Goal: Task Accomplishment & Management: Complete application form

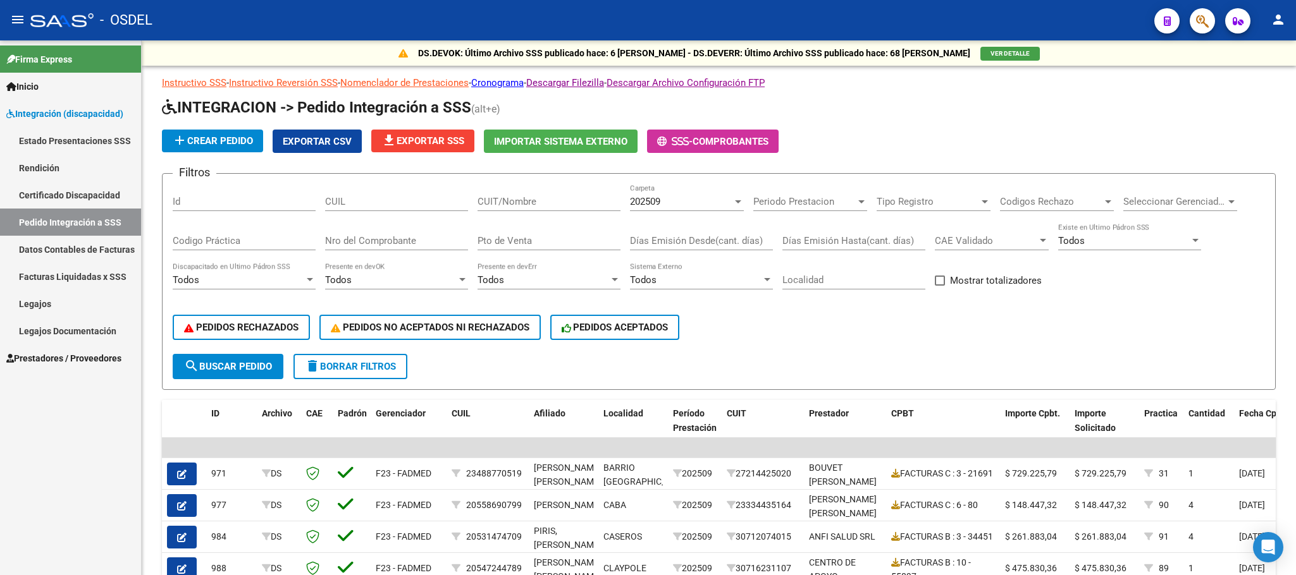
click at [47, 274] on link "Facturas Liquidadas x SSS" at bounding box center [70, 276] width 141 height 27
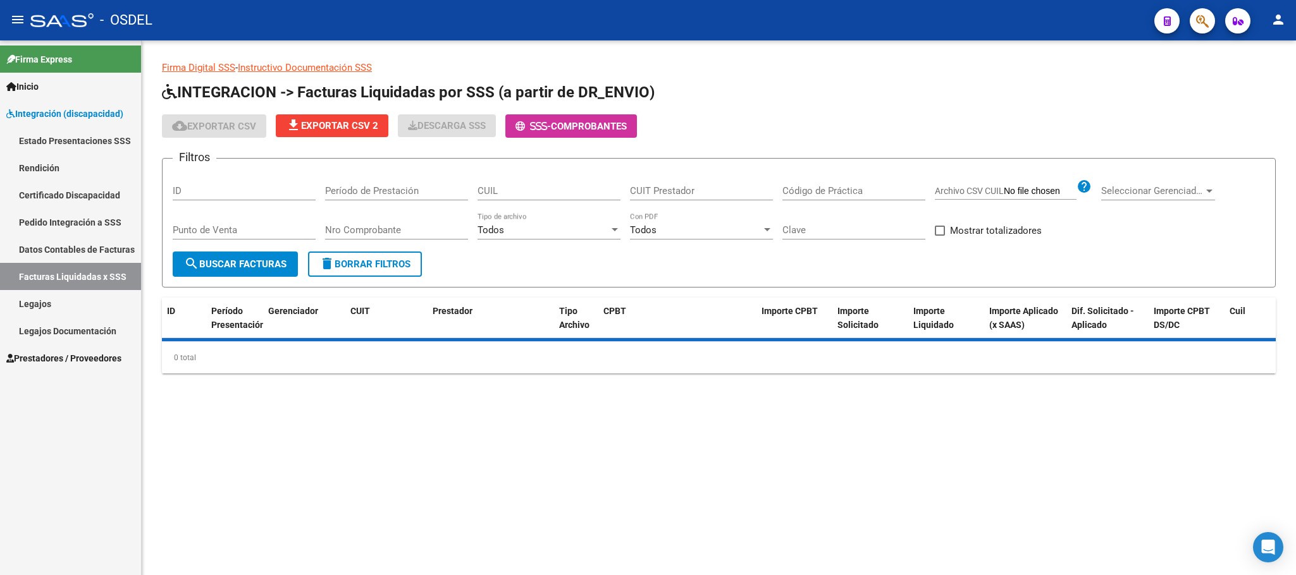
click at [32, 107] on span "Integración (discapacidad)" at bounding box center [64, 114] width 117 height 14
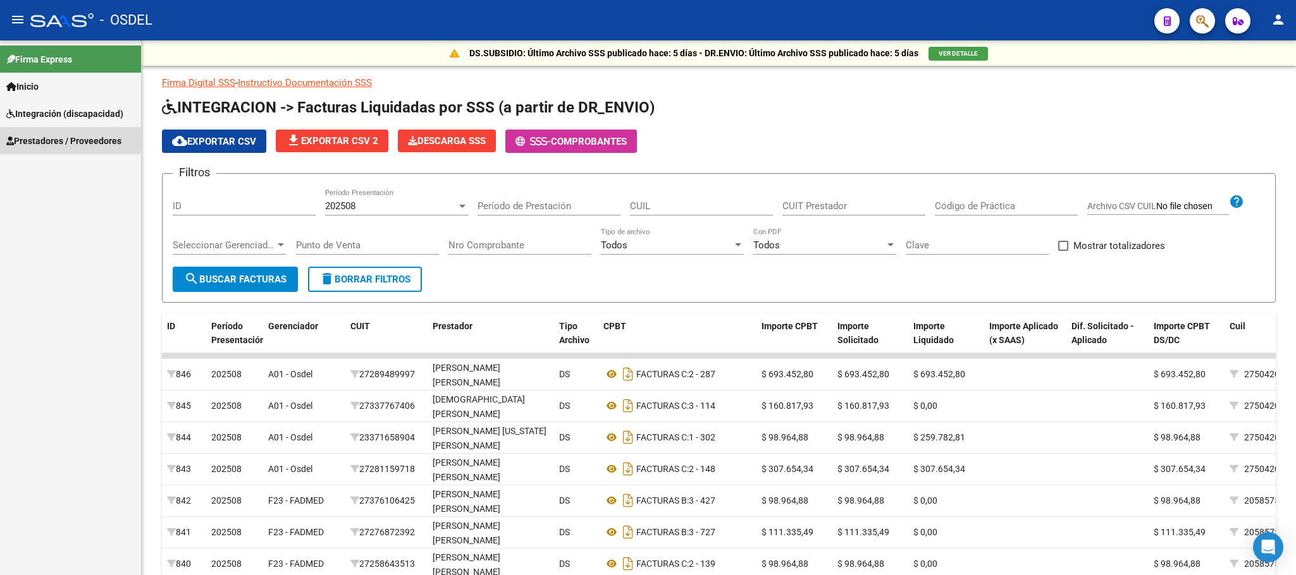
click at [35, 138] on span "Prestadores / Proveedores" at bounding box center [63, 141] width 115 height 14
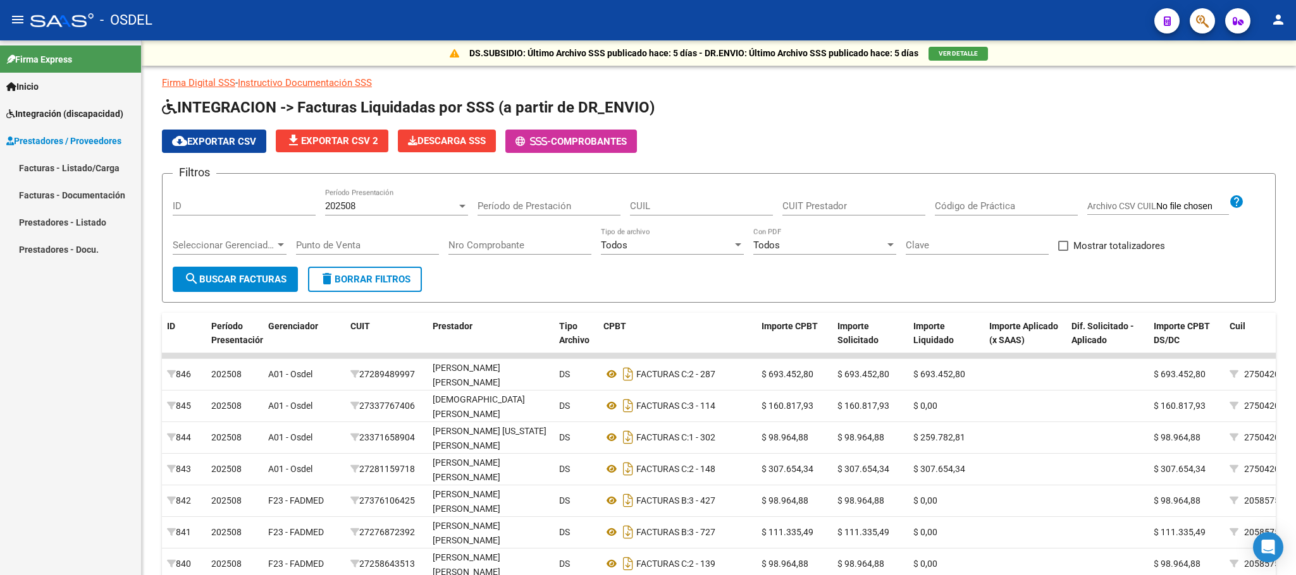
click at [37, 167] on link "Facturas - Listado/Carga" at bounding box center [70, 167] width 141 height 27
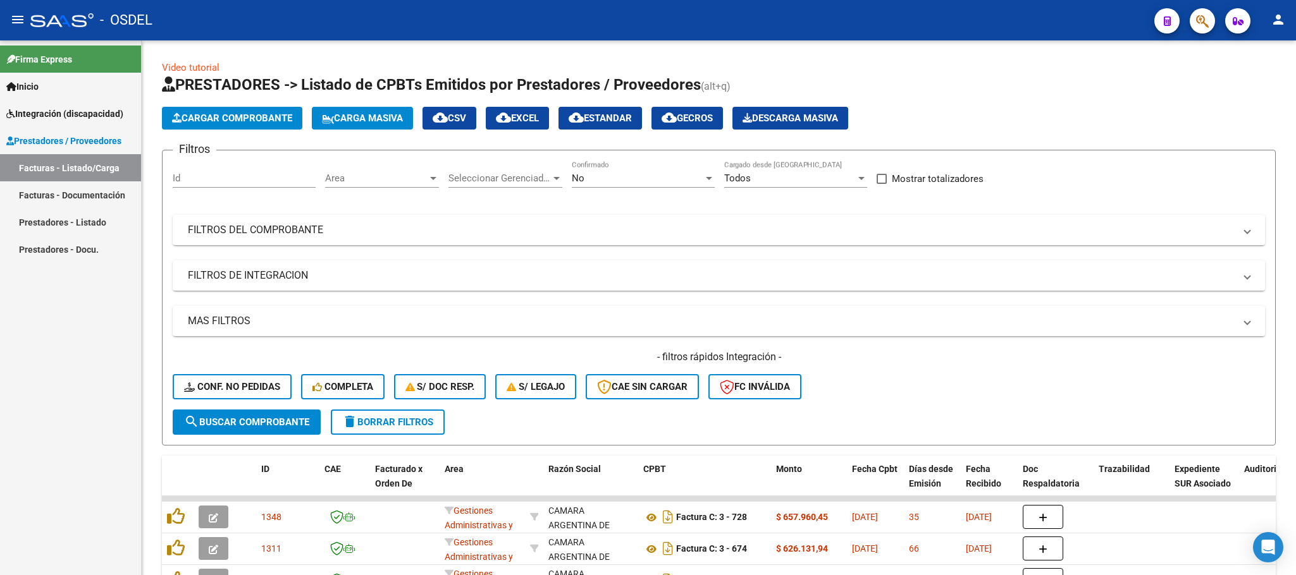
click at [211, 118] on span "Cargar Comprobante" at bounding box center [232, 118] width 120 height 11
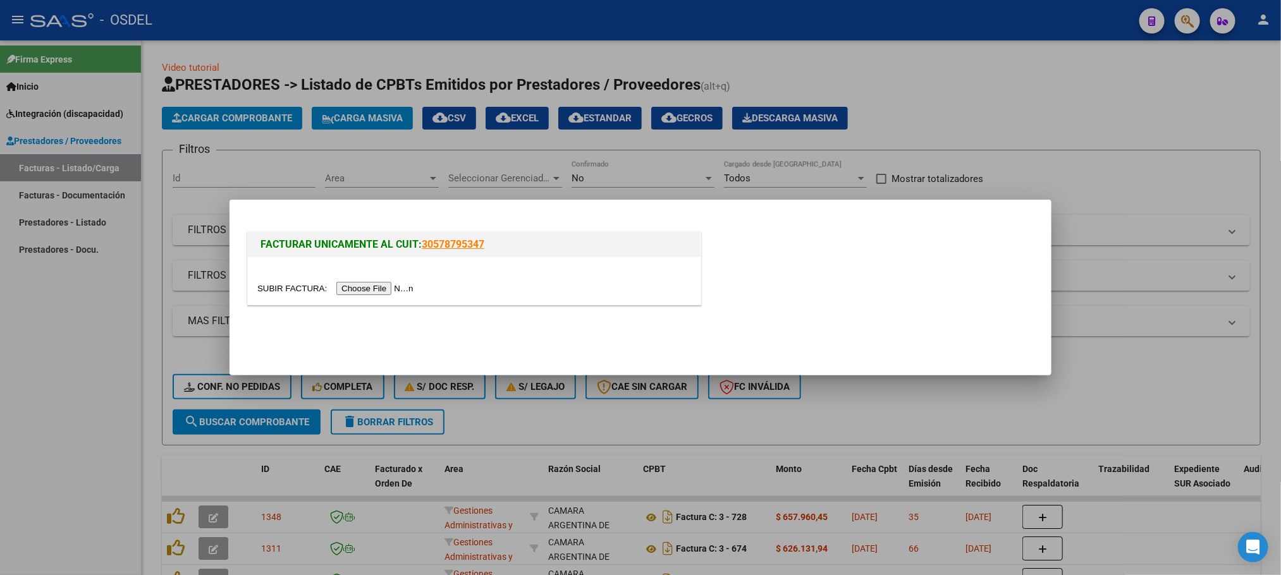
click at [400, 289] on input "file" at bounding box center [337, 288] width 160 height 13
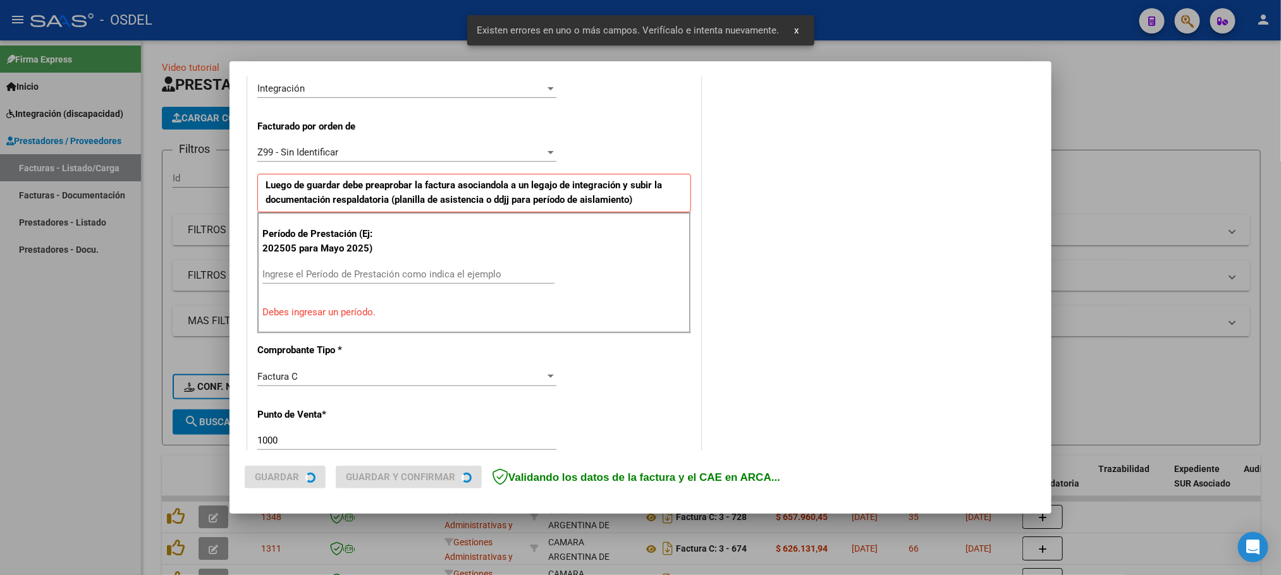
scroll to position [319, 0]
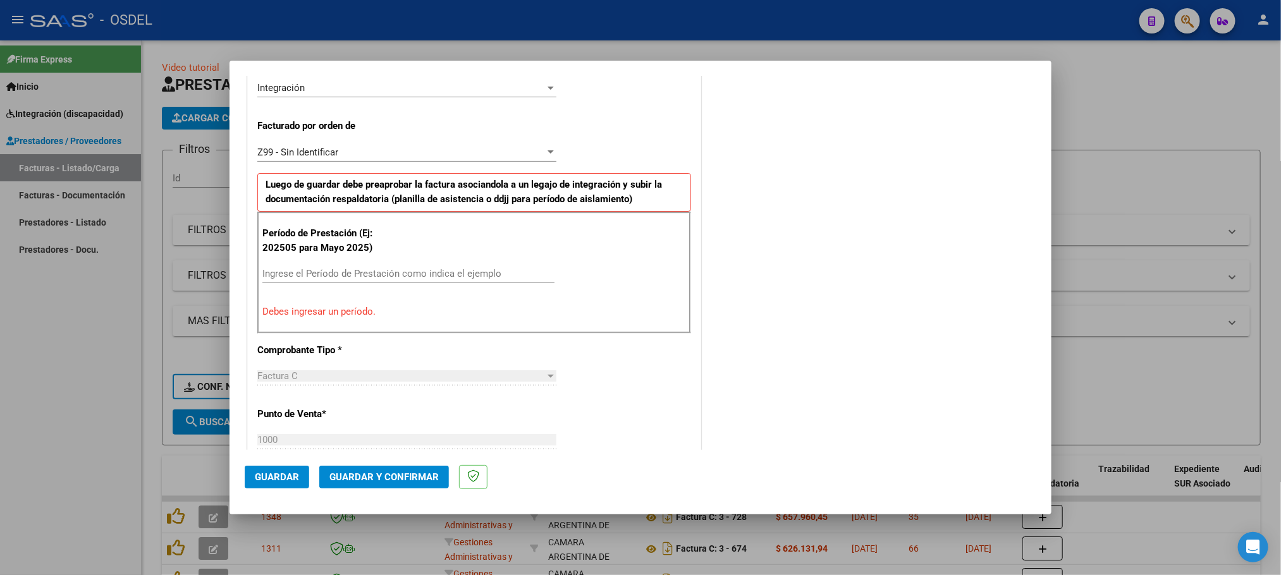
click at [329, 275] on input "Ingrese el Período de Prestación como indica el ejemplo" at bounding box center [408, 273] width 292 height 11
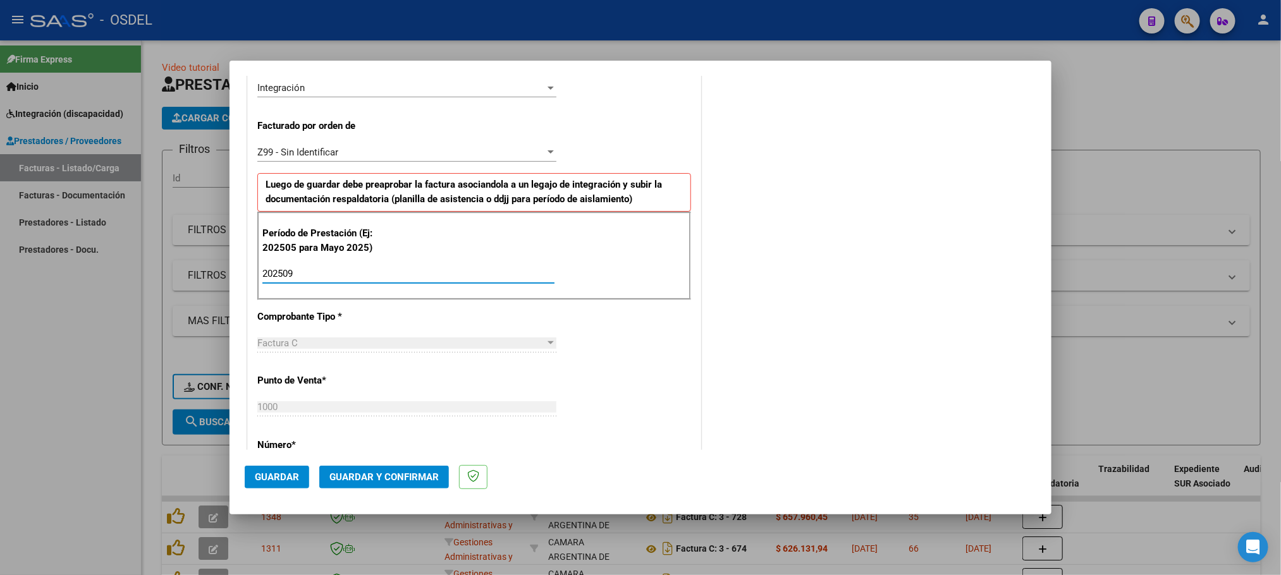
type input "202509"
click at [279, 477] on span "Guardar" at bounding box center [277, 477] width 44 height 11
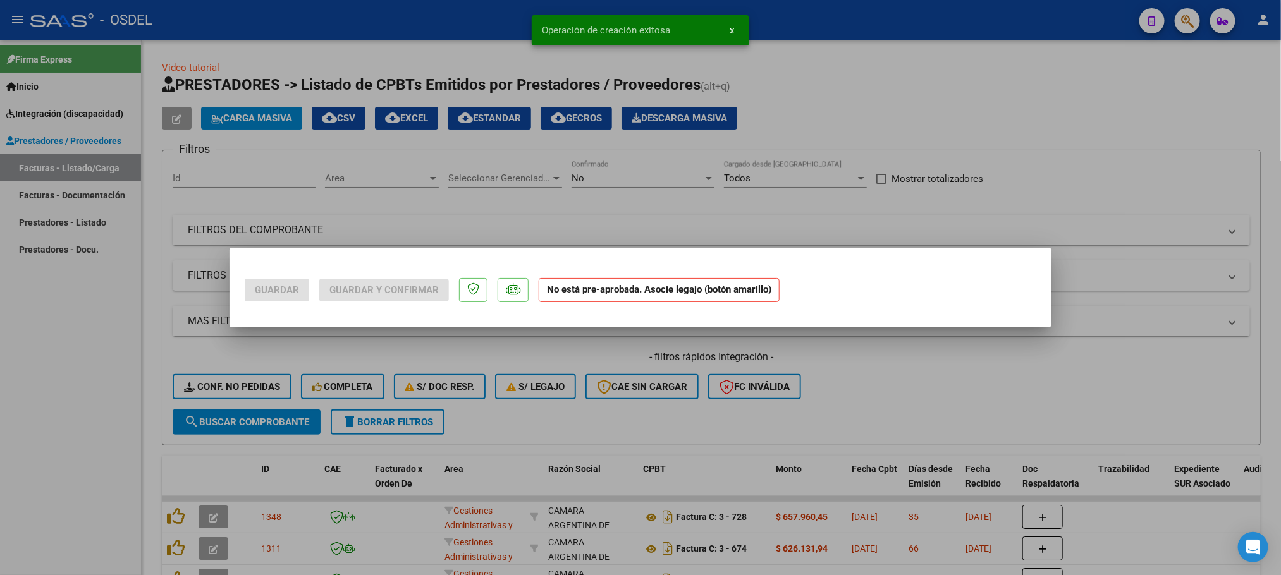
scroll to position [0, 0]
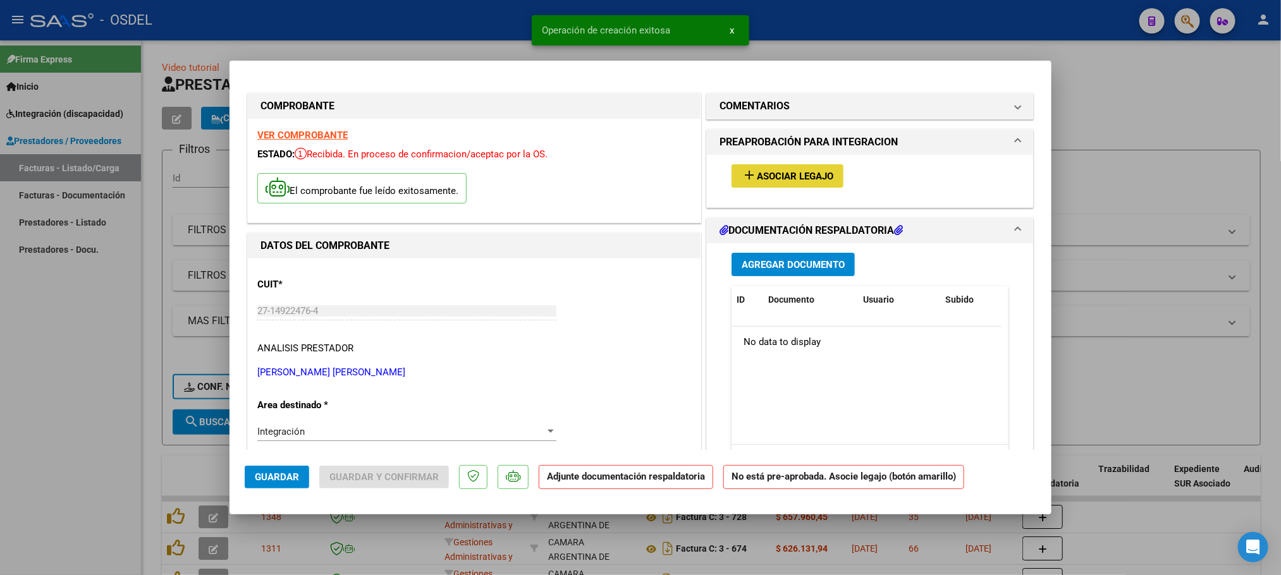
click at [813, 183] on button "add Asociar Legajo" at bounding box center [788, 175] width 112 height 23
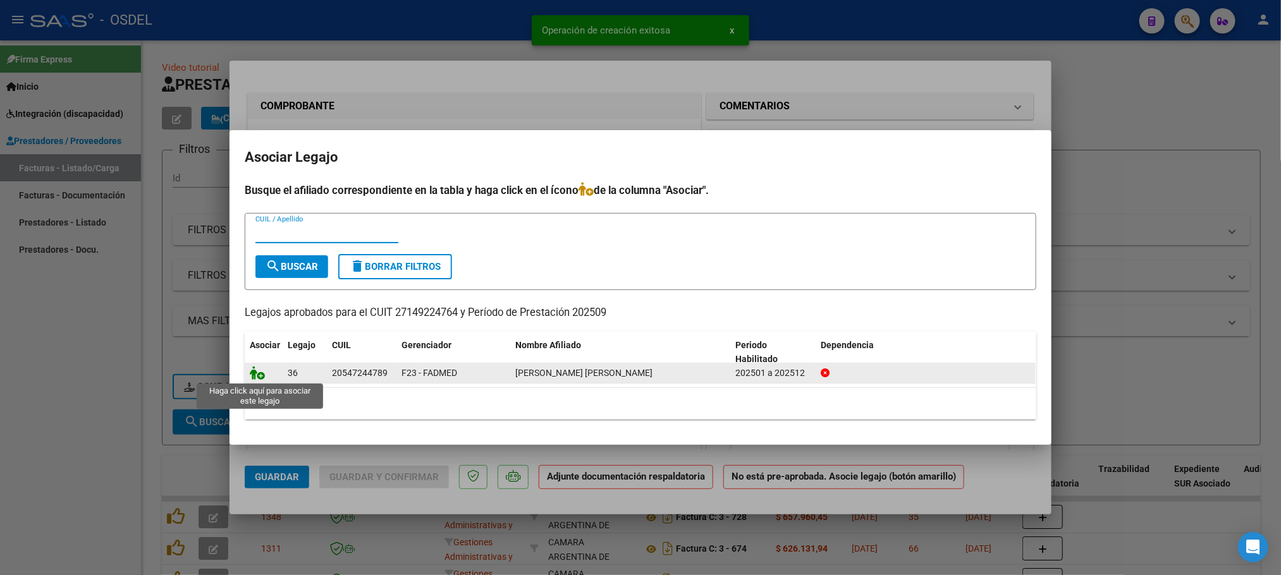
click at [259, 376] on icon at bounding box center [257, 373] width 15 height 14
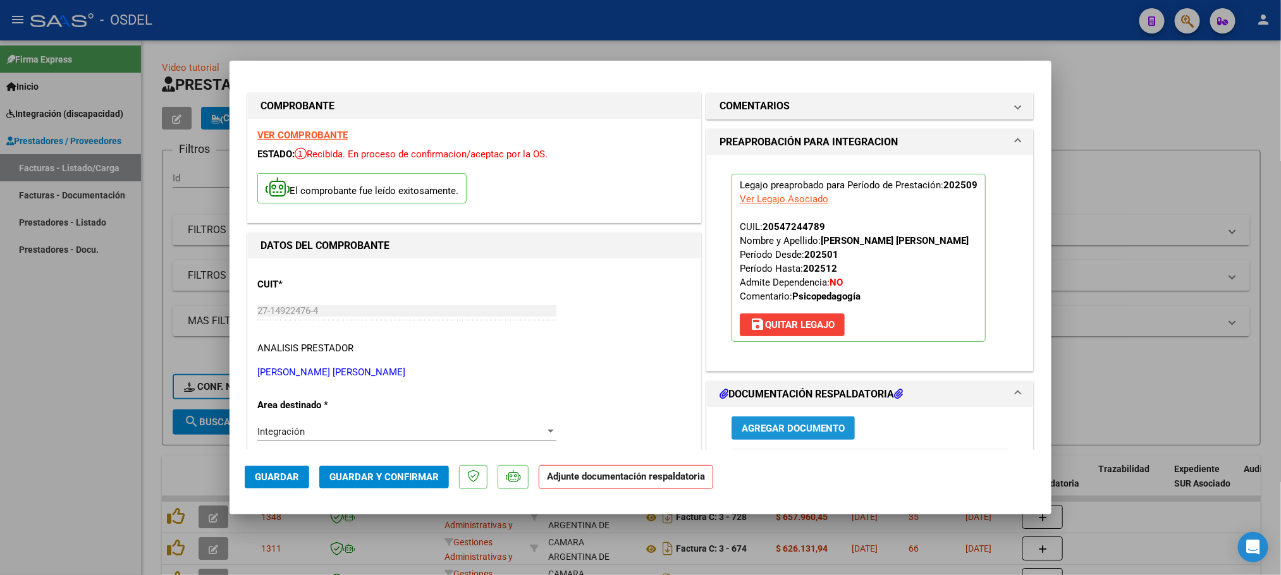
click at [765, 429] on span "Agregar Documento" at bounding box center [793, 428] width 103 height 11
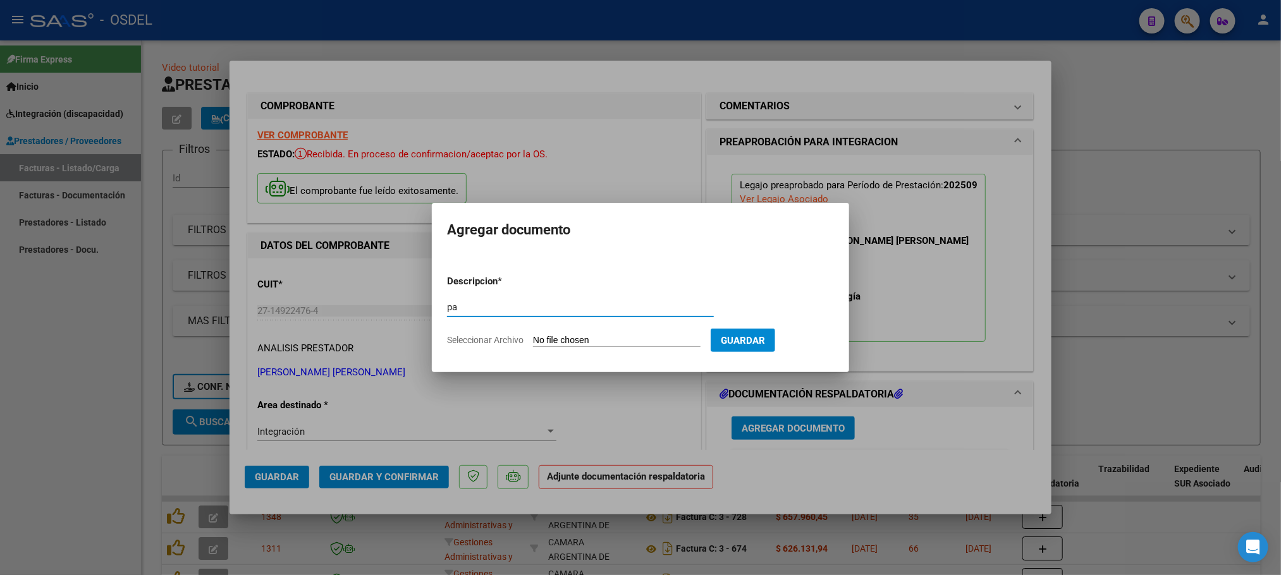
type input "pa"
click at [554, 340] on input "Seleccionar Archivo" at bounding box center [617, 341] width 168 height 12
type input "C:\fakepath\pa-30578795347_59.pdf"
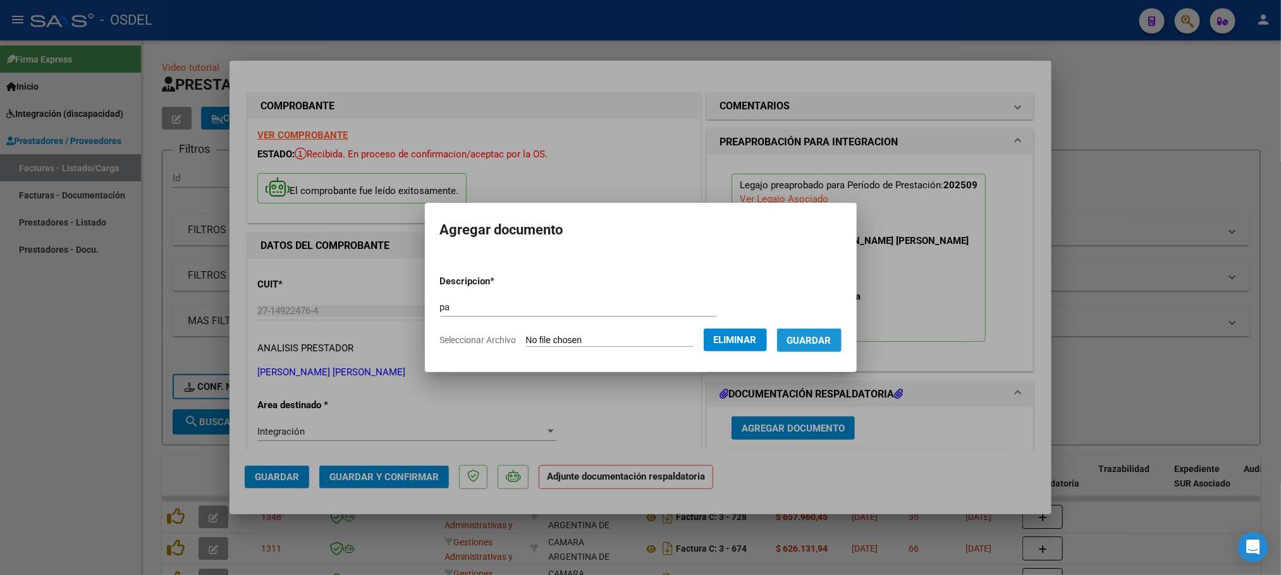
click at [832, 342] on span "Guardar" at bounding box center [809, 340] width 44 height 11
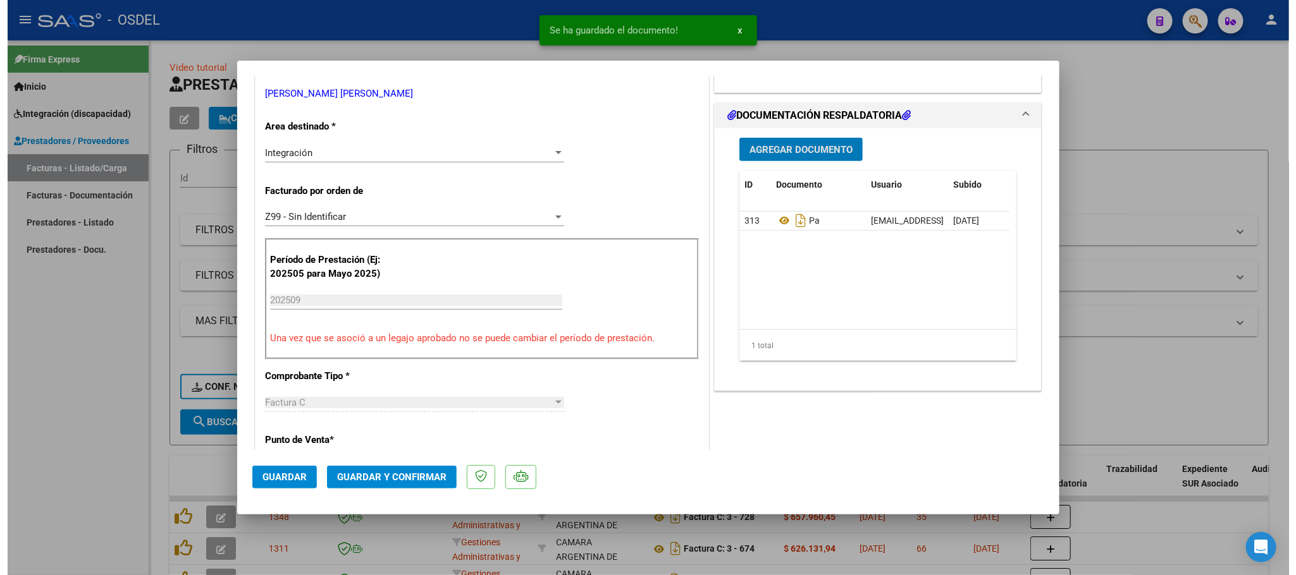
scroll to position [285, 0]
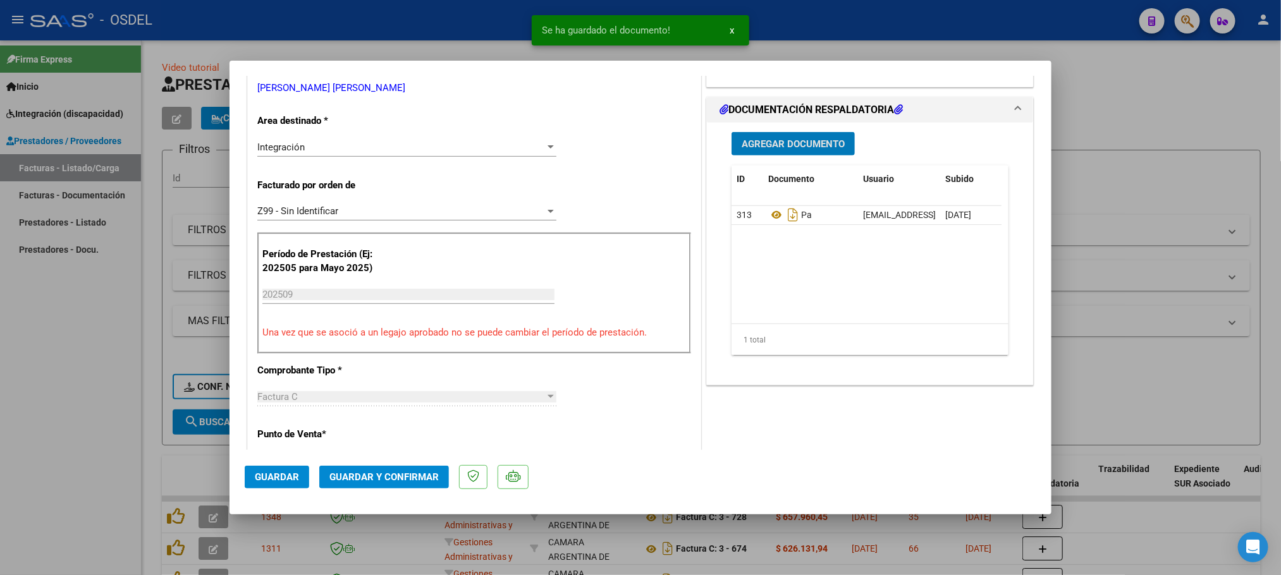
click at [280, 479] on span "Guardar" at bounding box center [277, 477] width 44 height 11
click at [1142, 114] on div at bounding box center [640, 287] width 1281 height 575
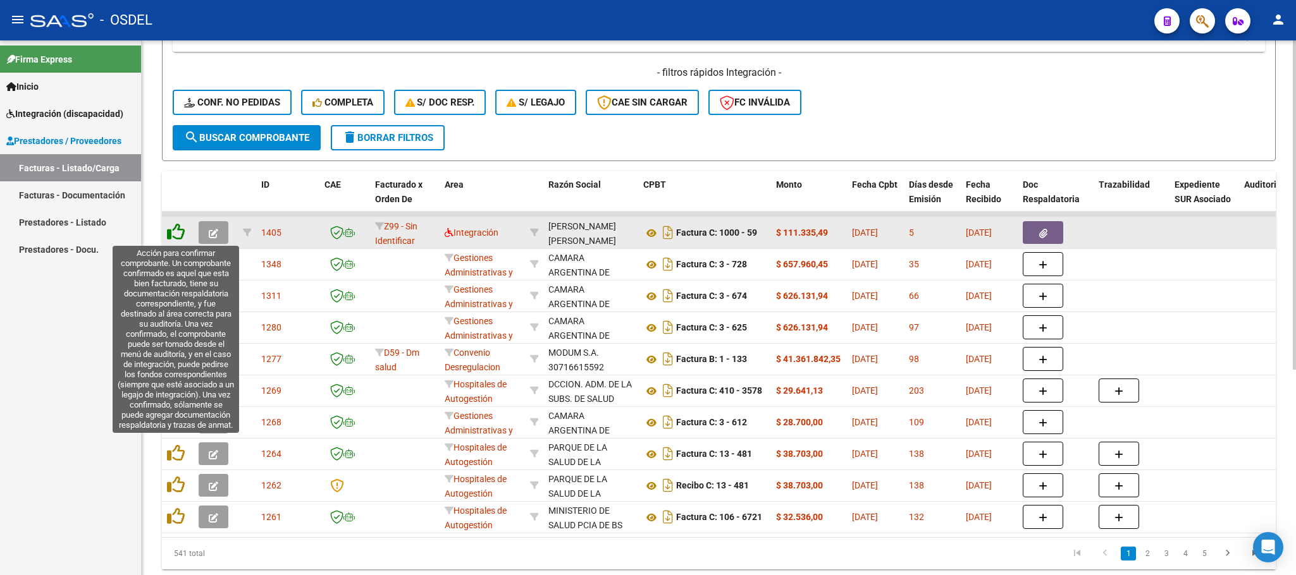
click at [169, 238] on icon at bounding box center [176, 232] width 18 height 18
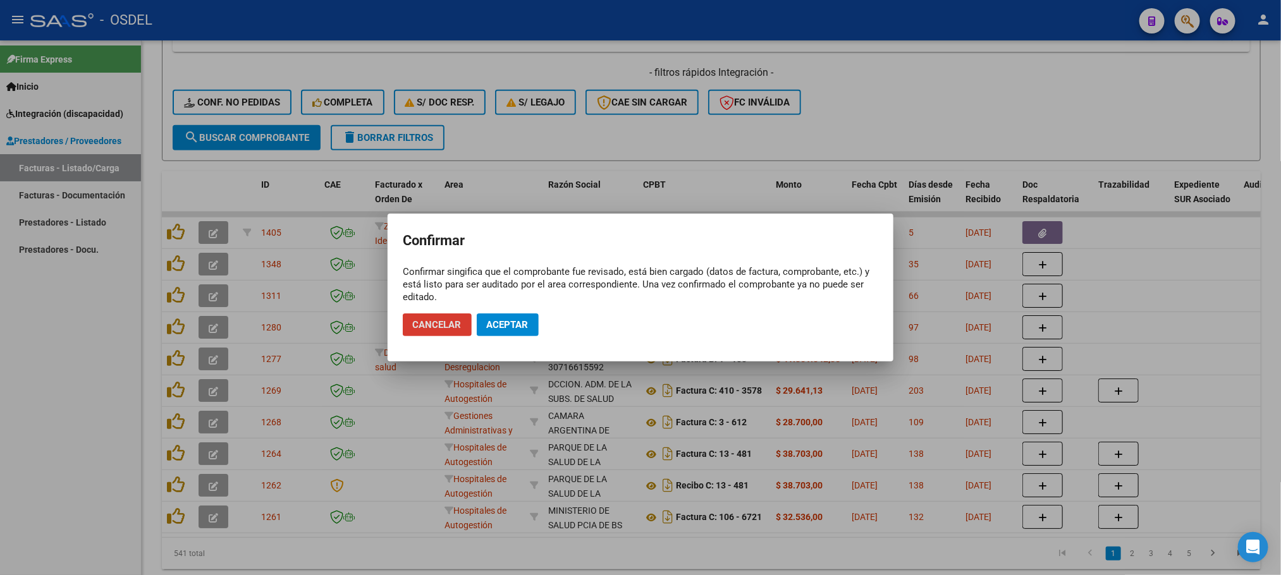
click at [501, 321] on span "Aceptar" at bounding box center [508, 324] width 42 height 11
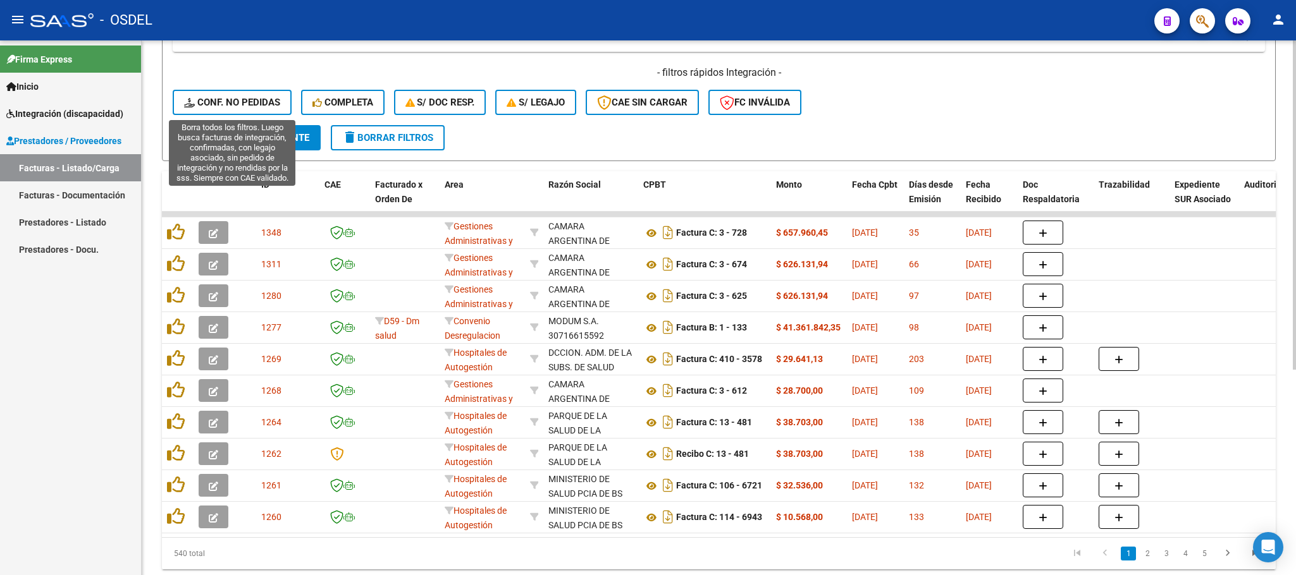
click at [250, 105] on span "Conf. no pedidas" at bounding box center [232, 102] width 96 height 11
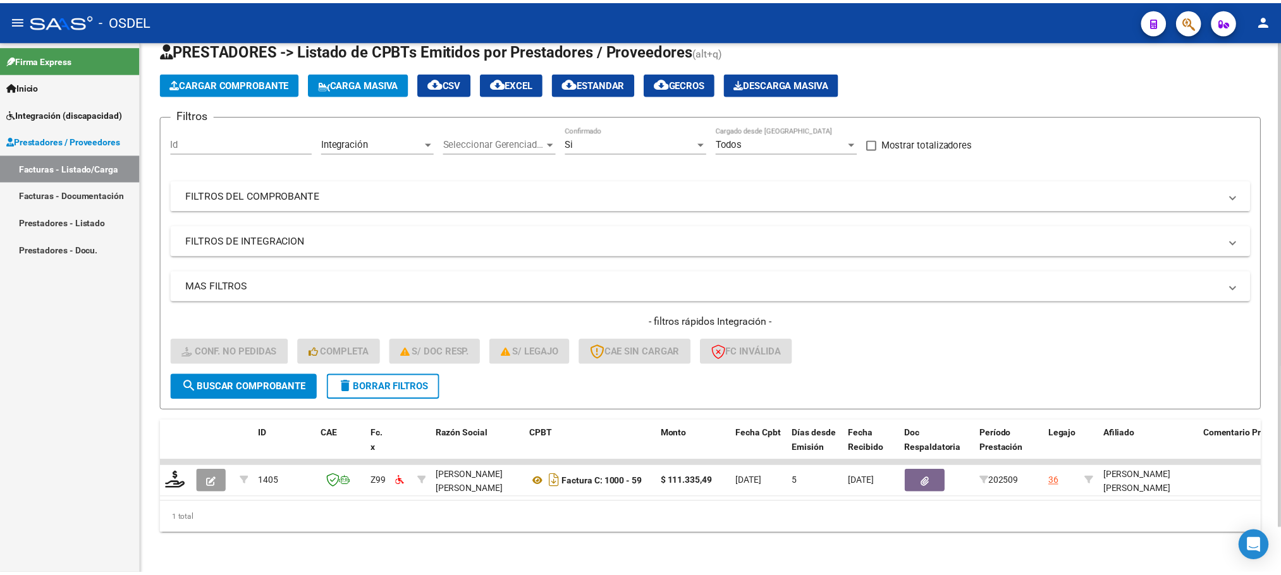
scroll to position [49, 0]
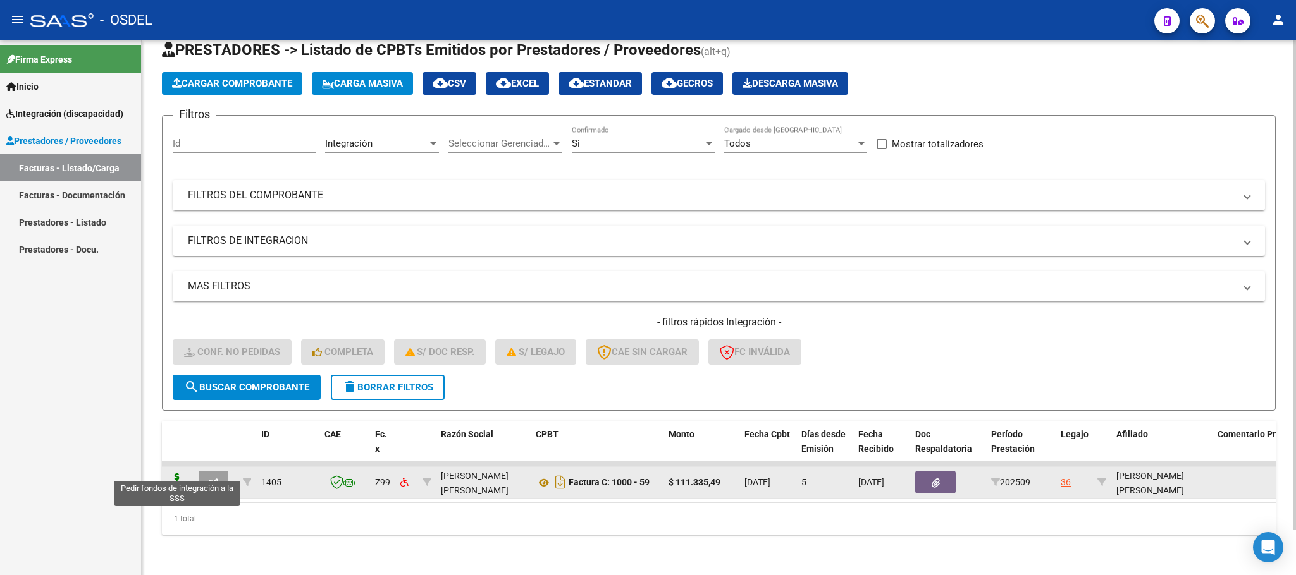
click at [175, 476] on icon at bounding box center [177, 482] width 20 height 18
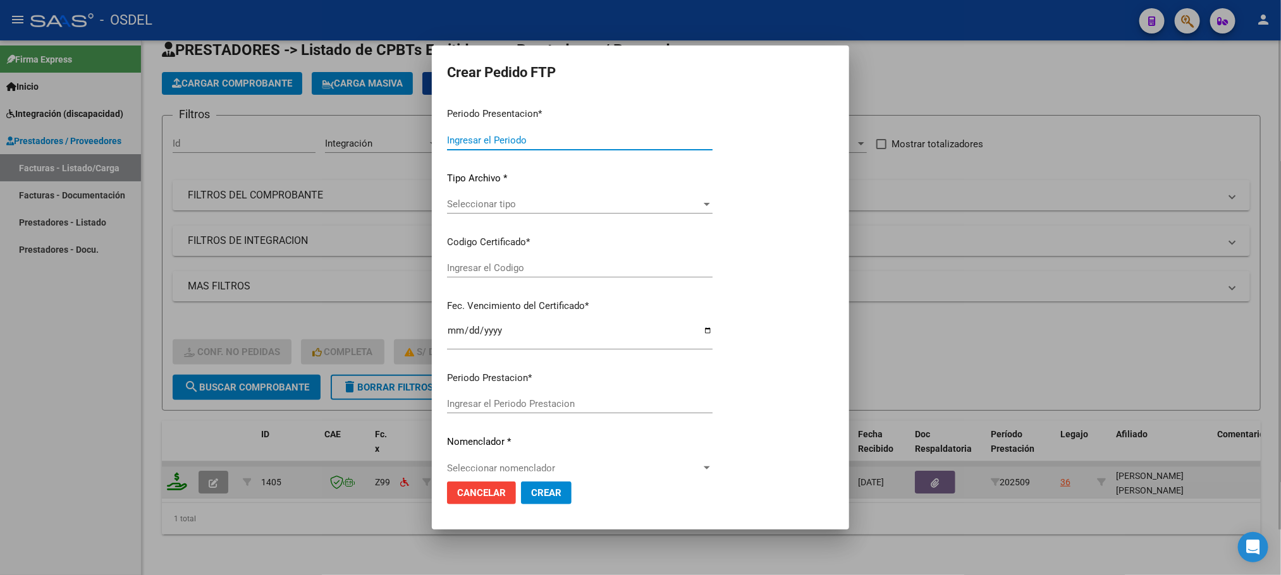
type input "202509"
type input "$ 111.335,49"
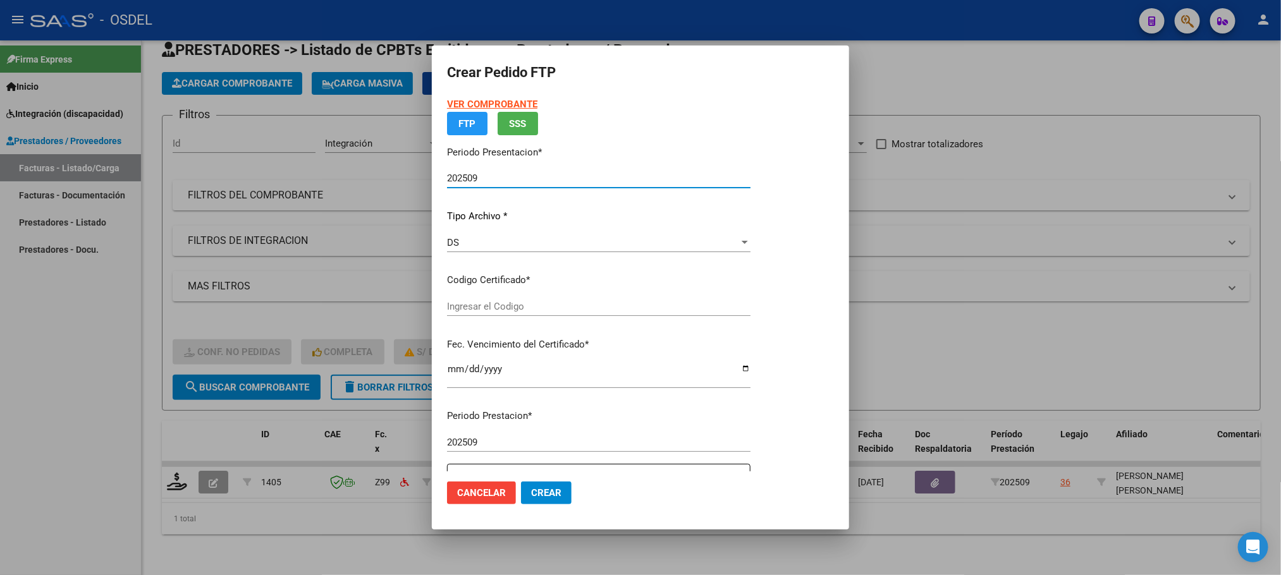
type input "3436233463"
type input "[DATE]"
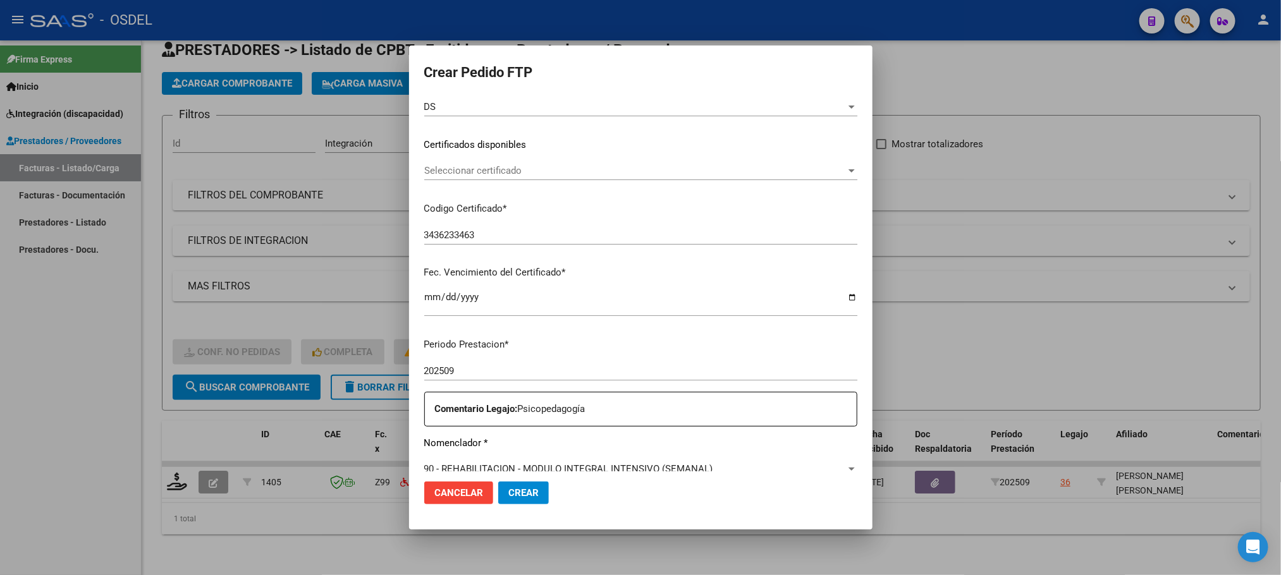
scroll to position [285, 0]
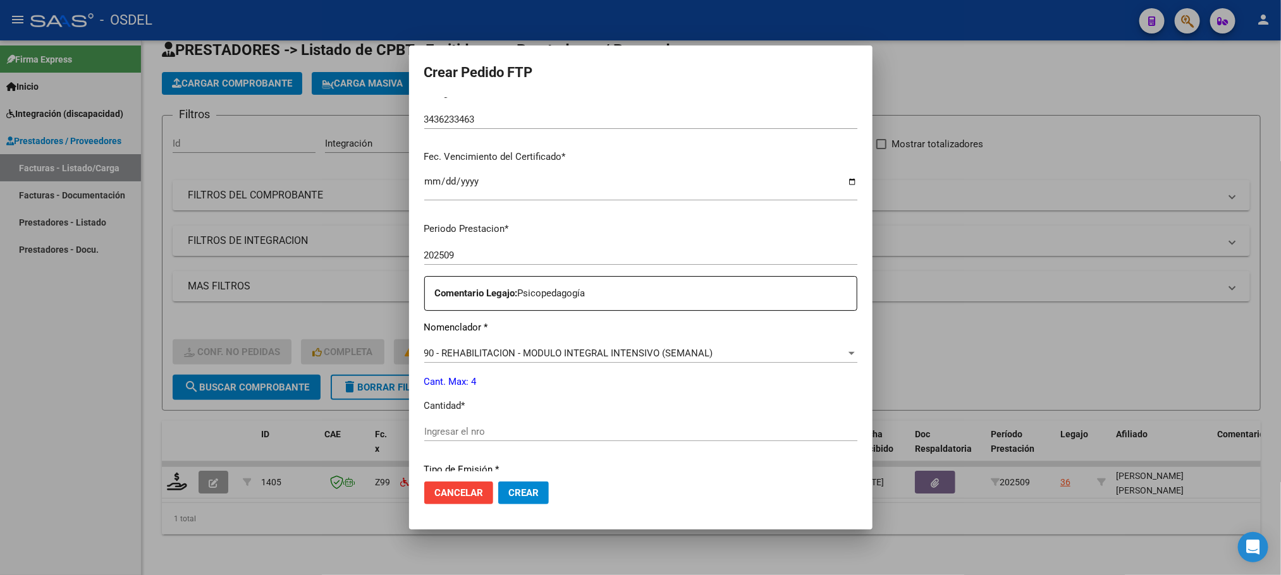
click at [426, 426] on input "Ingresar el nro" at bounding box center [640, 431] width 433 height 11
type input "4"
click at [510, 493] on span "Crear" at bounding box center [523, 493] width 30 height 11
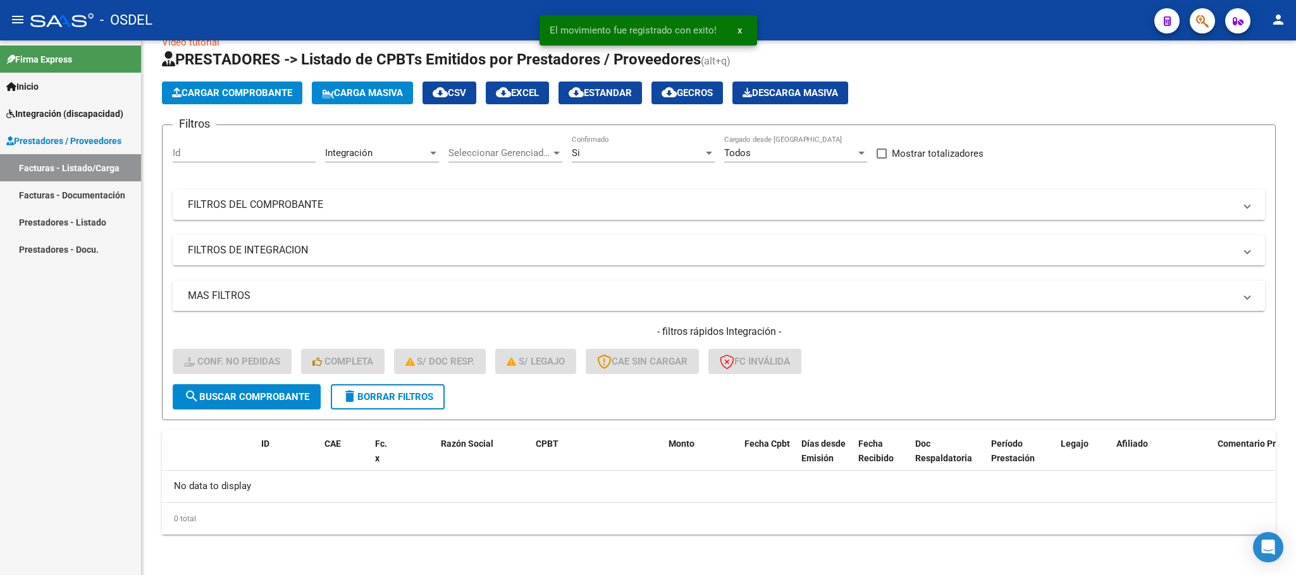
scroll to position [25, 0]
click at [49, 111] on span "Integración (discapacidad)" at bounding box center [64, 114] width 117 height 14
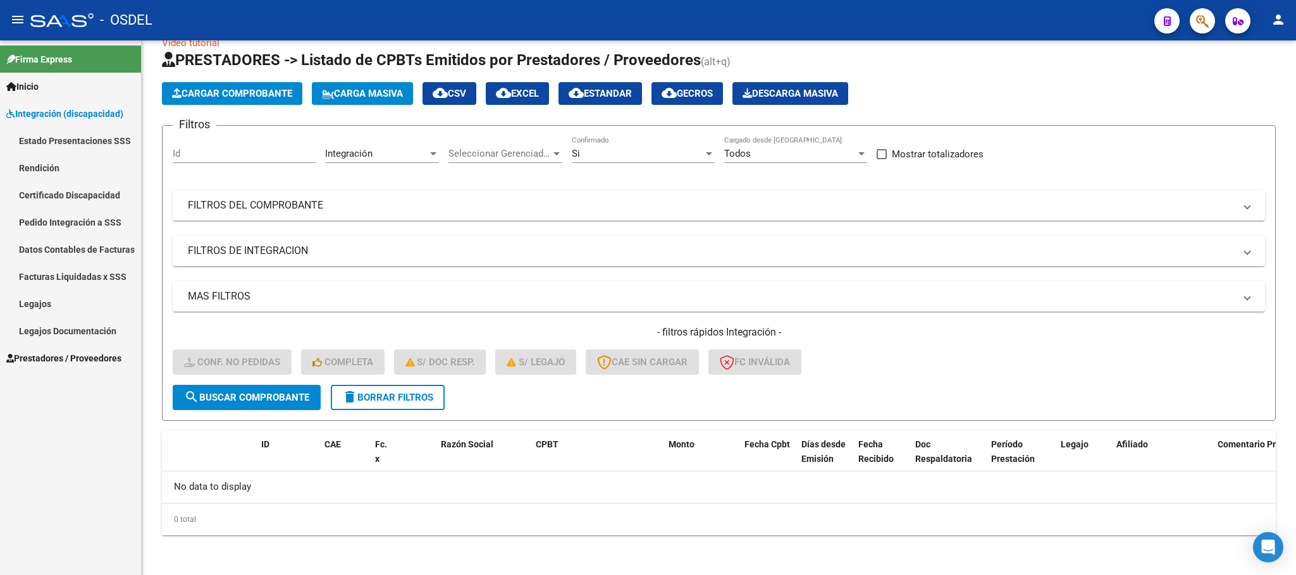
click at [59, 218] on link "Pedido Integración a SSS" at bounding box center [70, 222] width 141 height 27
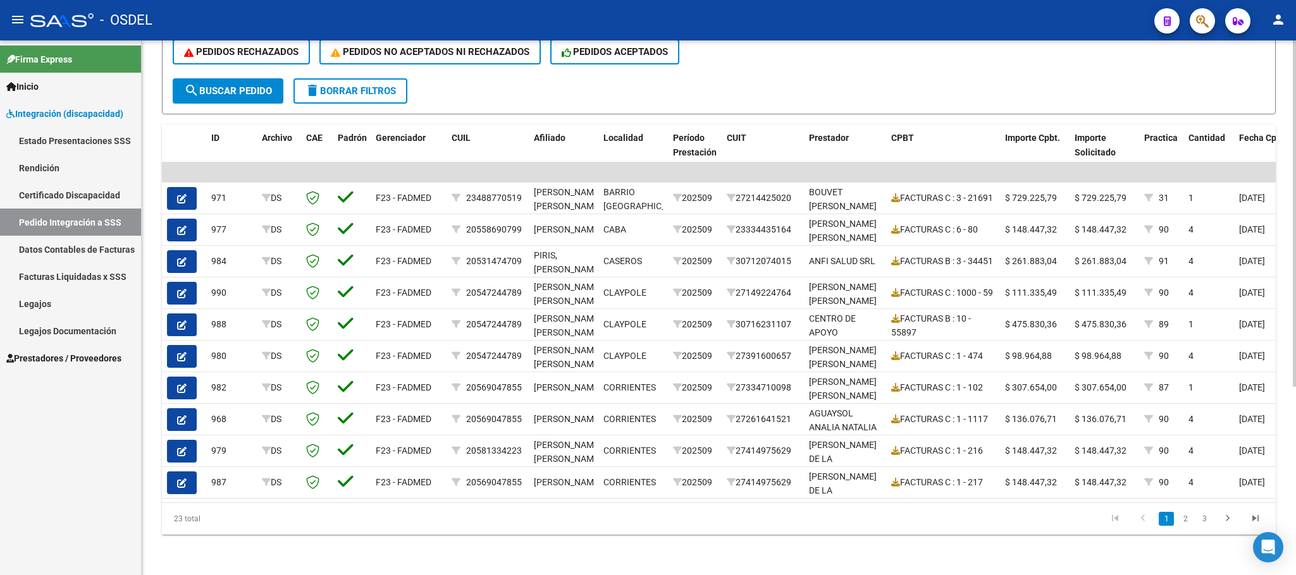
scroll to position [290, 0]
click at [543, 538] on div "DS.DEVOK: Último Archivo SSS publicado hace: 6 [PERSON_NAME] - DS.DEVERR: Últim…" at bounding box center [719, 170] width 1154 height 811
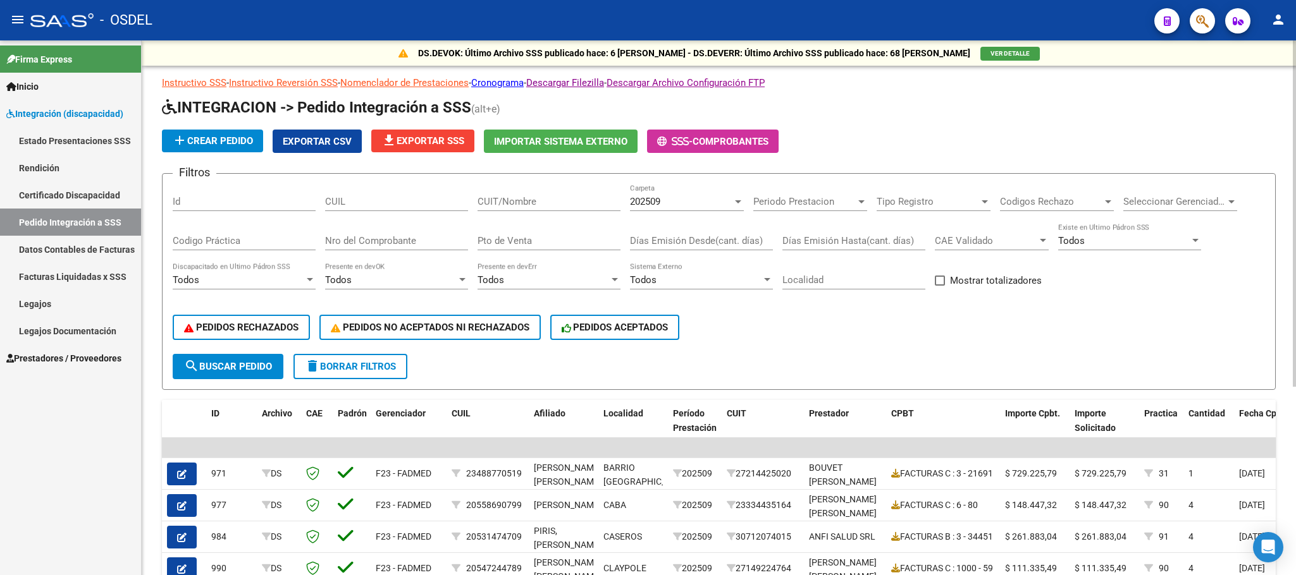
click at [291, 137] on span "Exportar CSV" at bounding box center [317, 141] width 69 height 11
click at [951, 101] on h1 "INTEGRACION -> Pedido Integración a SSS (alt+e)" at bounding box center [719, 108] width 1114 height 22
click at [1002, 127] on app-list-header "INTEGRACION -> Pedido Integración a SSS (alt+e) add Crear Pedido Exportar CSV f…" at bounding box center [719, 243] width 1114 height 293
click at [29, 302] on link "Legajos" at bounding box center [70, 303] width 141 height 27
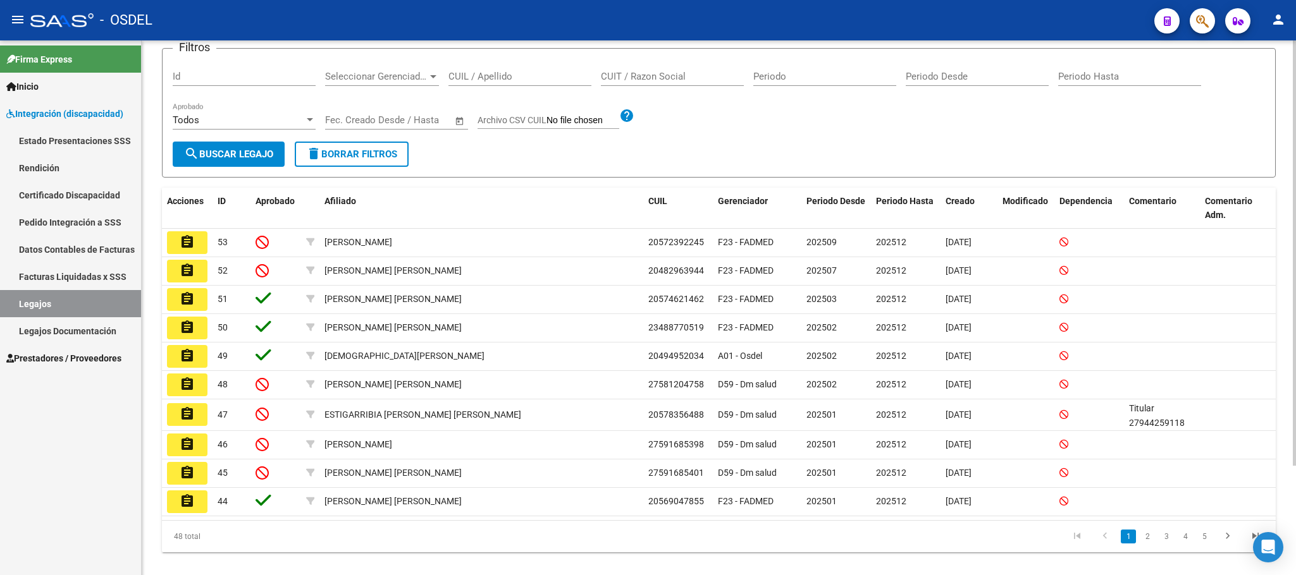
scroll to position [137, 0]
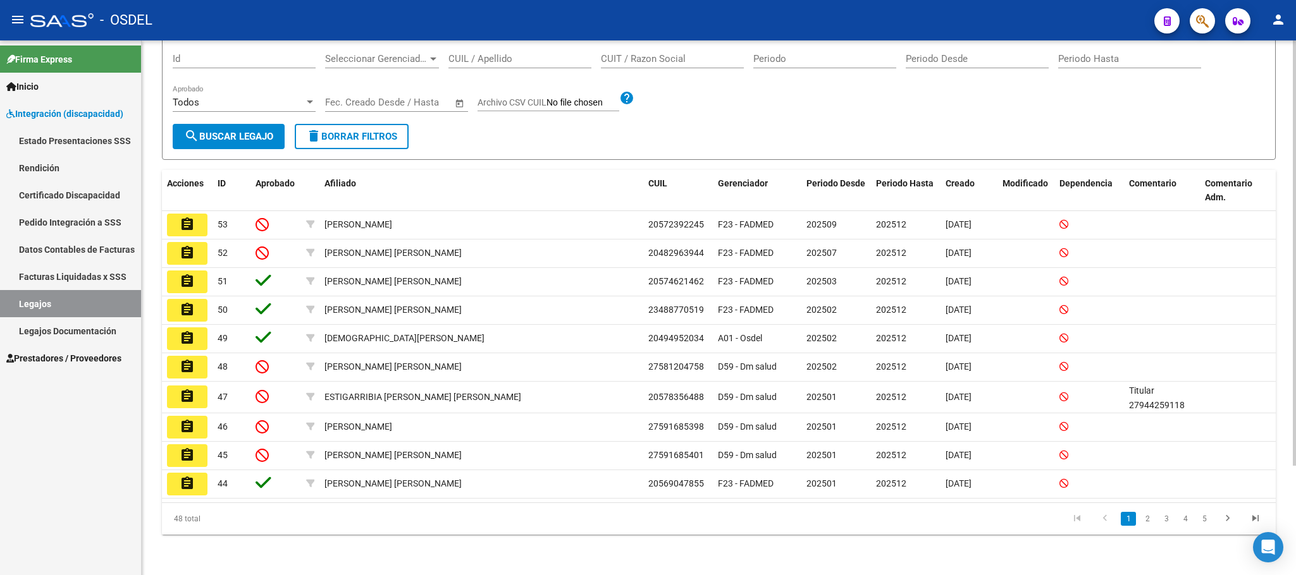
click at [1138, 517] on li "2" at bounding box center [1147, 519] width 19 height 22
click at [1141, 520] on link "2" at bounding box center [1147, 519] width 15 height 14
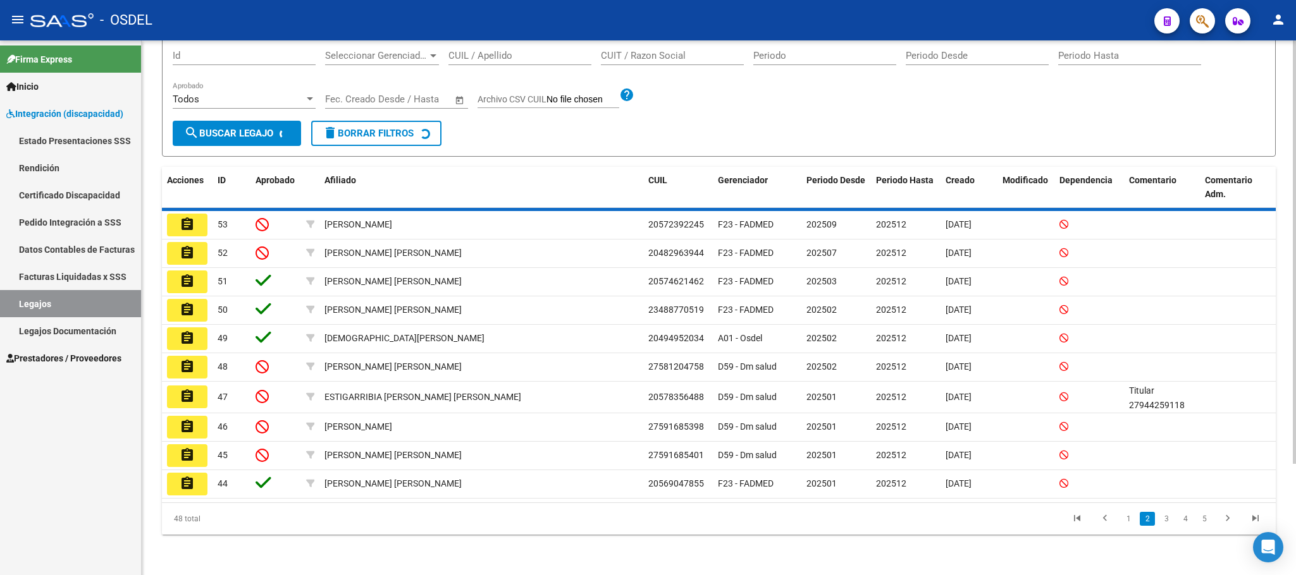
scroll to position [135, 0]
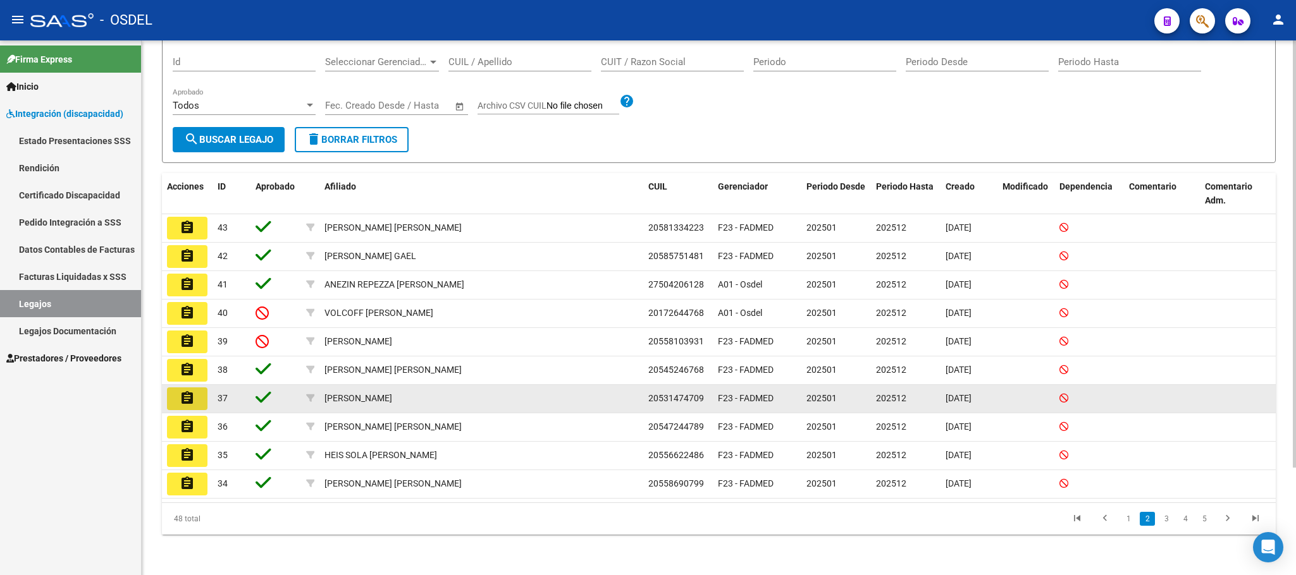
click at [188, 401] on mat-icon "assignment" at bounding box center [187, 398] width 15 height 15
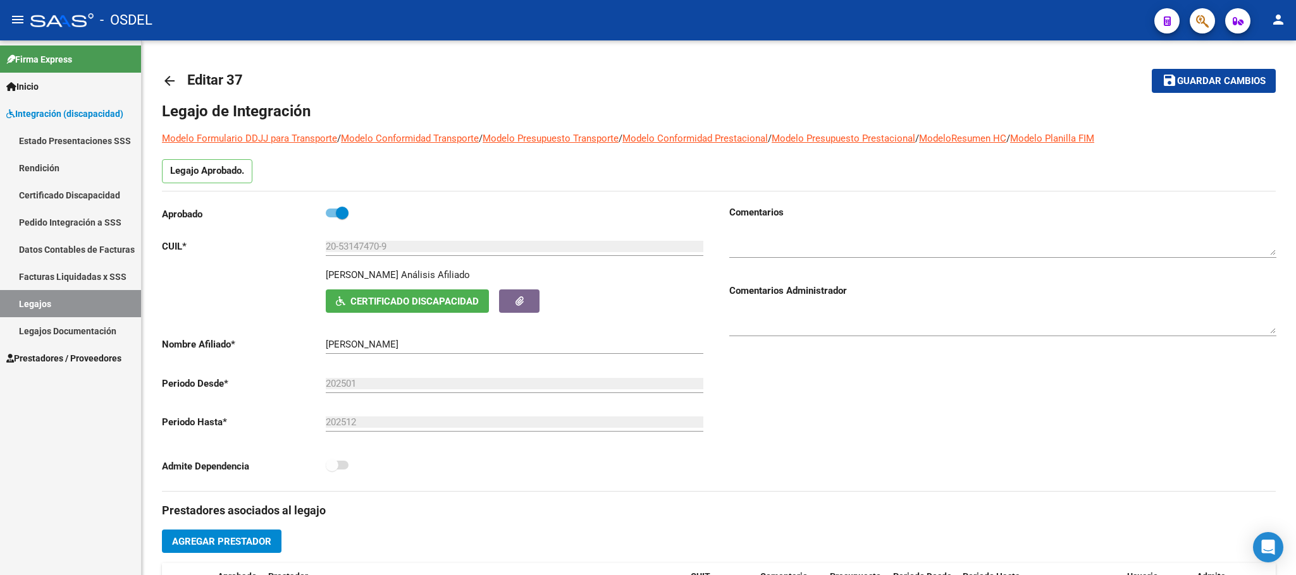
click at [48, 110] on span "Integración (discapacidad)" at bounding box center [64, 114] width 117 height 14
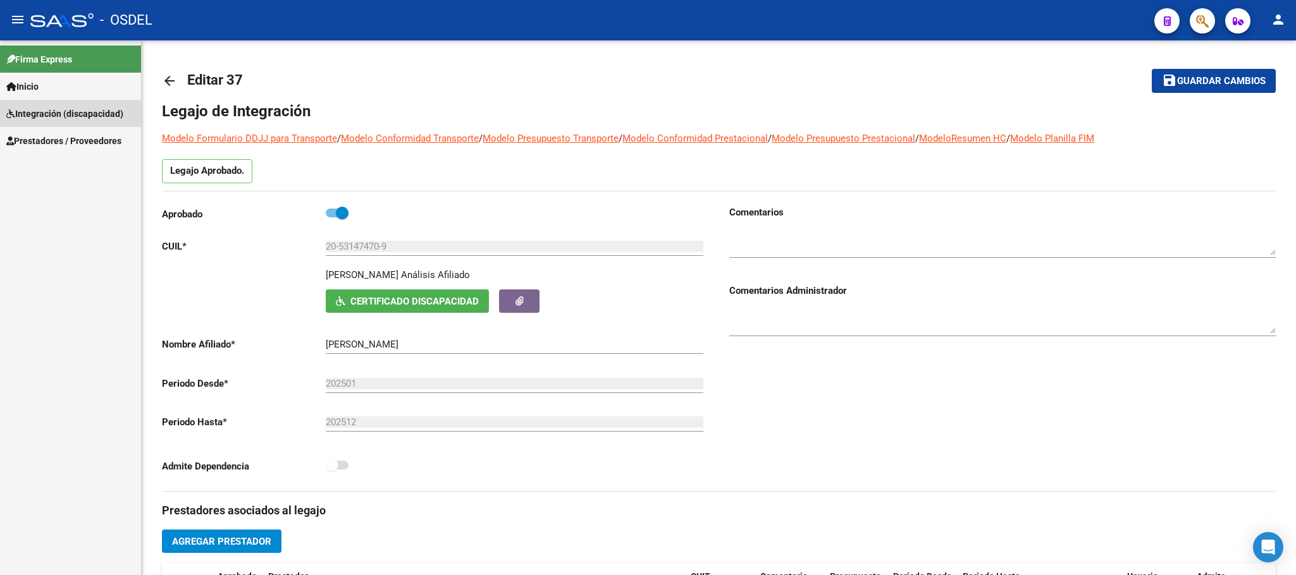
click at [48, 110] on span "Integración (discapacidad)" at bounding box center [64, 114] width 117 height 14
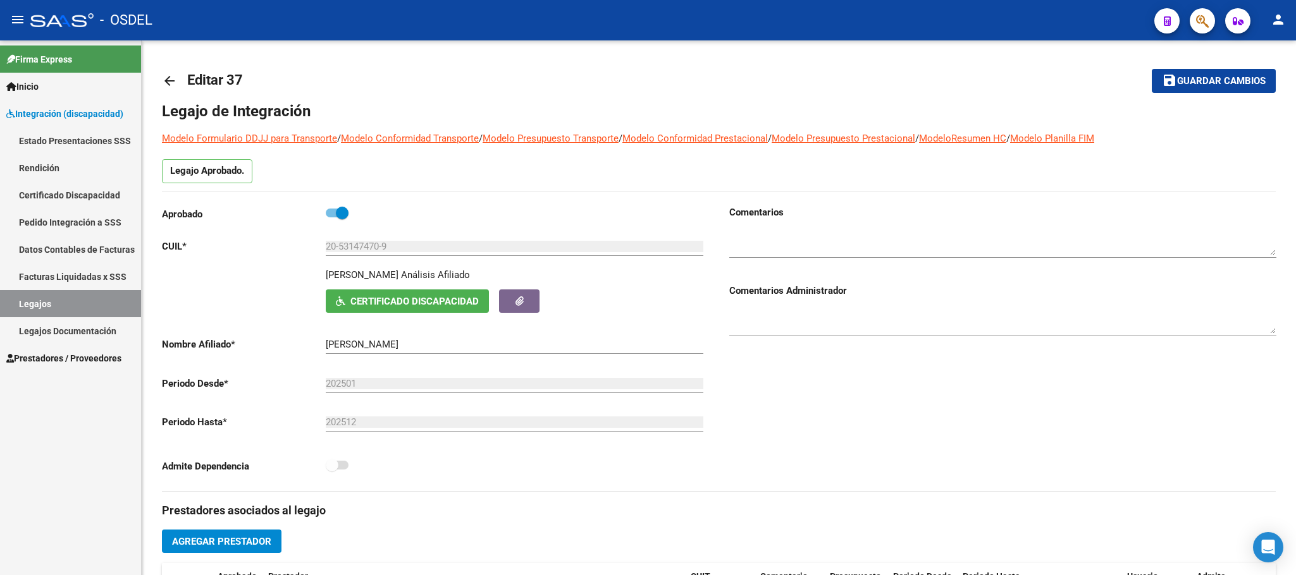
click at [46, 224] on link "Pedido Integración a SSS" at bounding box center [70, 222] width 141 height 27
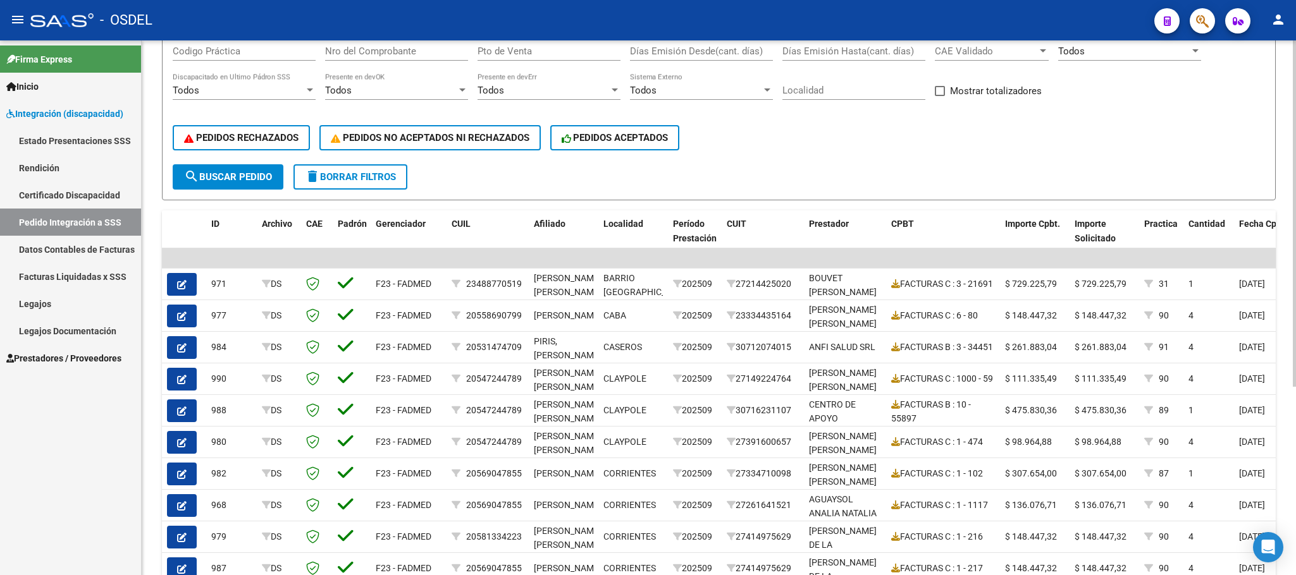
scroll to position [290, 0]
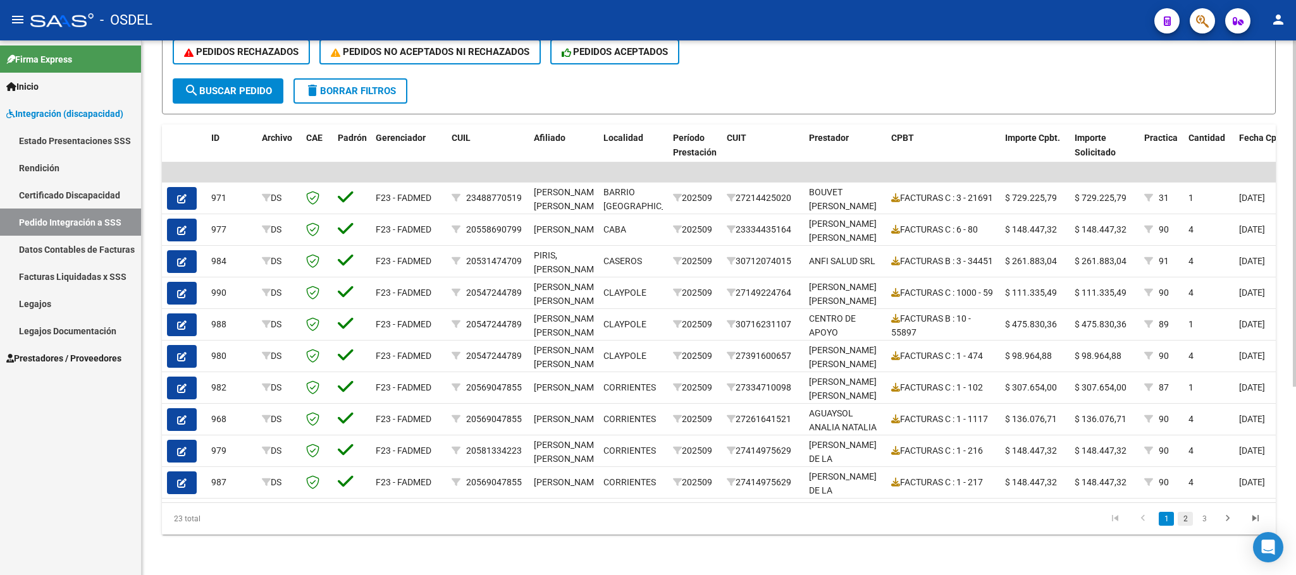
click at [1181, 520] on link "2" at bounding box center [1185, 519] width 15 height 14
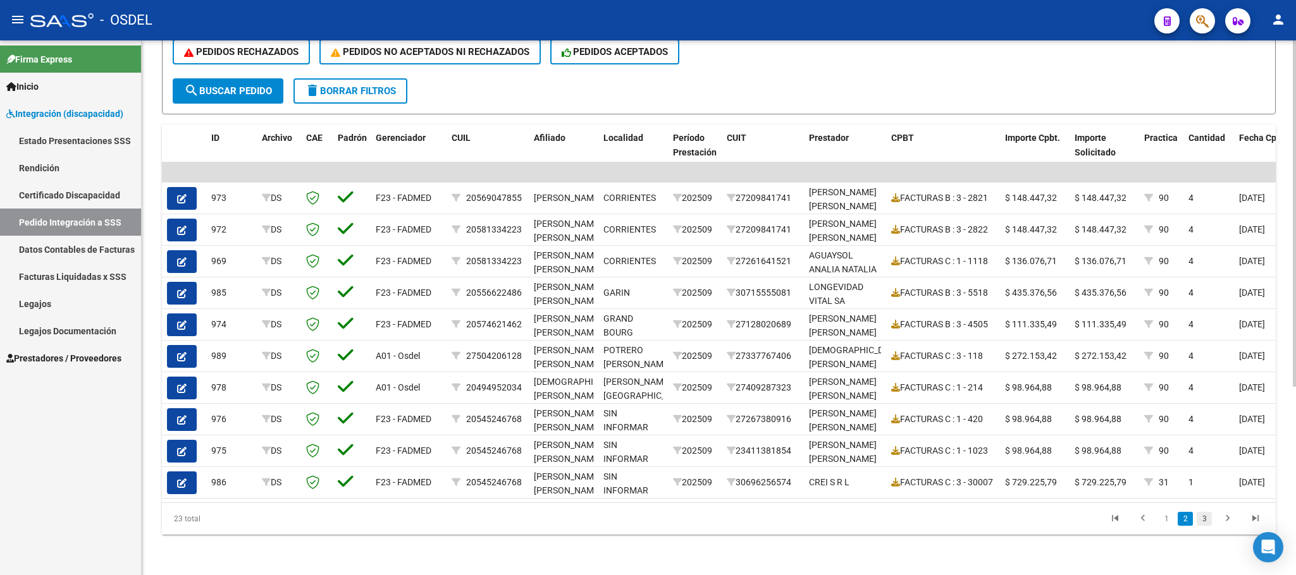
click at [1203, 526] on link "3" at bounding box center [1203, 519] width 15 height 14
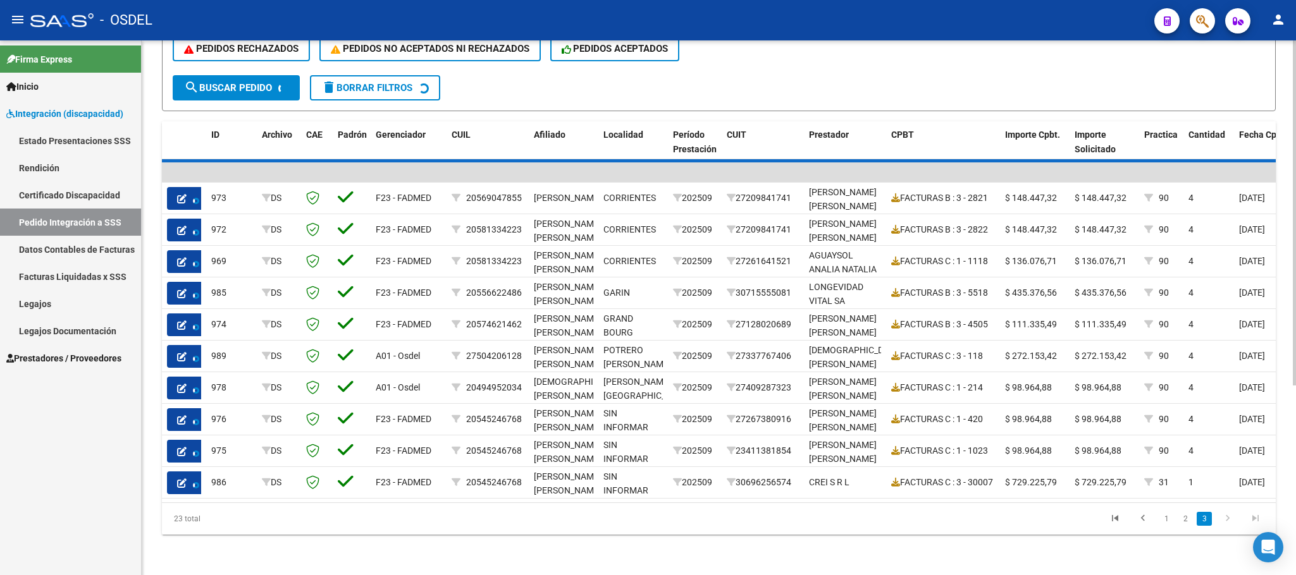
scroll to position [69, 0]
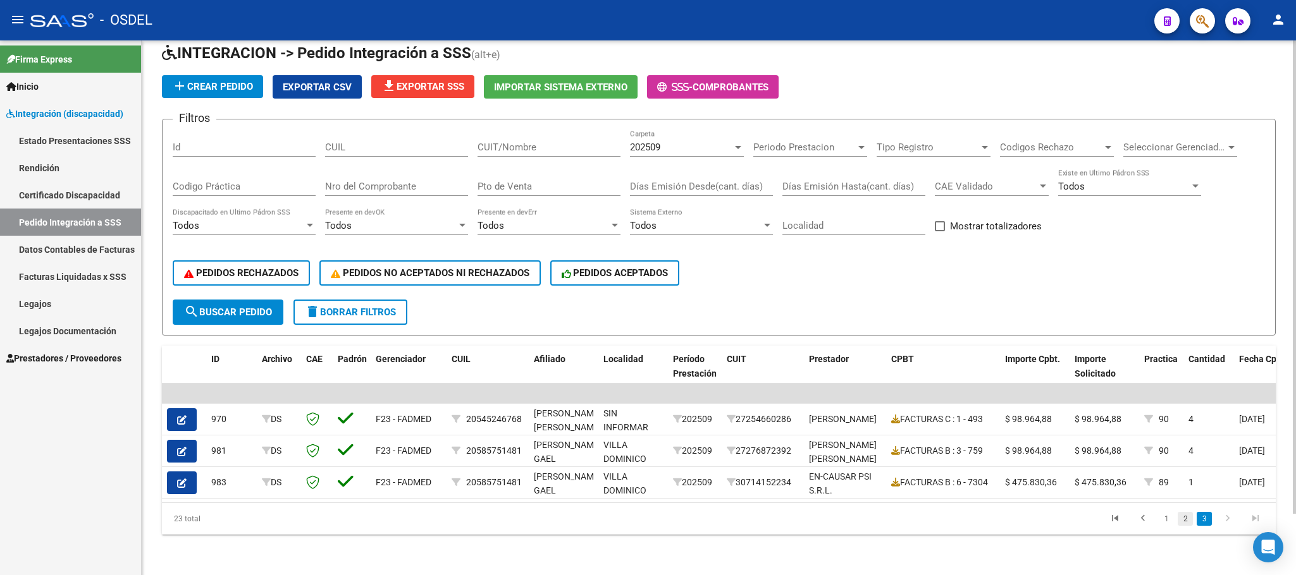
click at [1180, 520] on link "2" at bounding box center [1185, 519] width 15 height 14
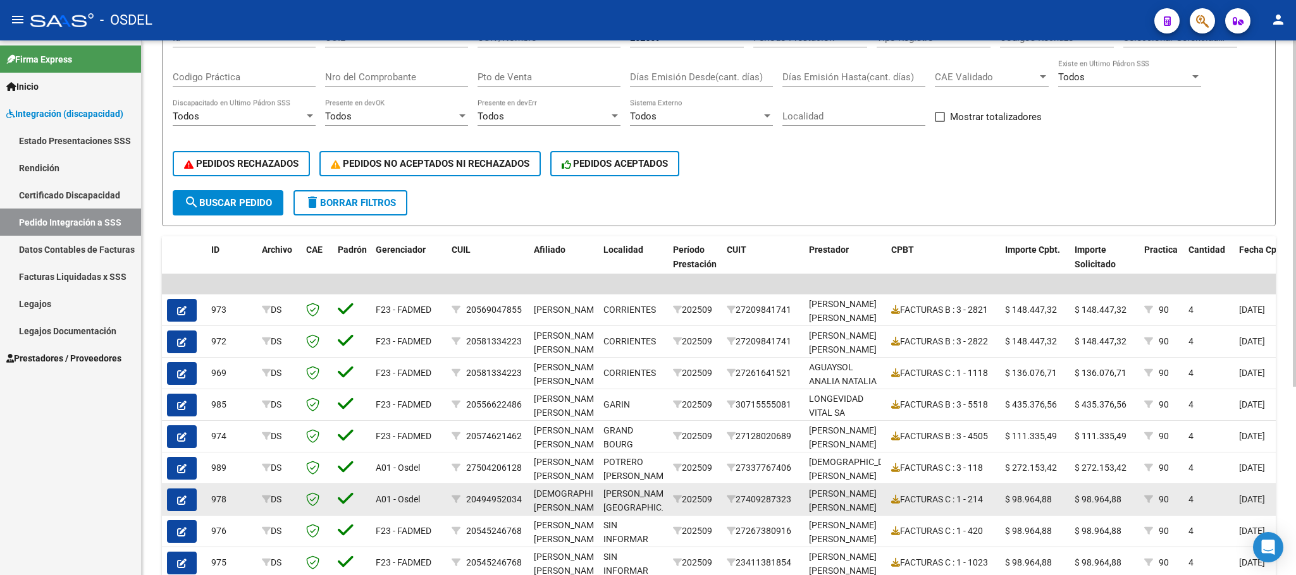
scroll to position [259, 0]
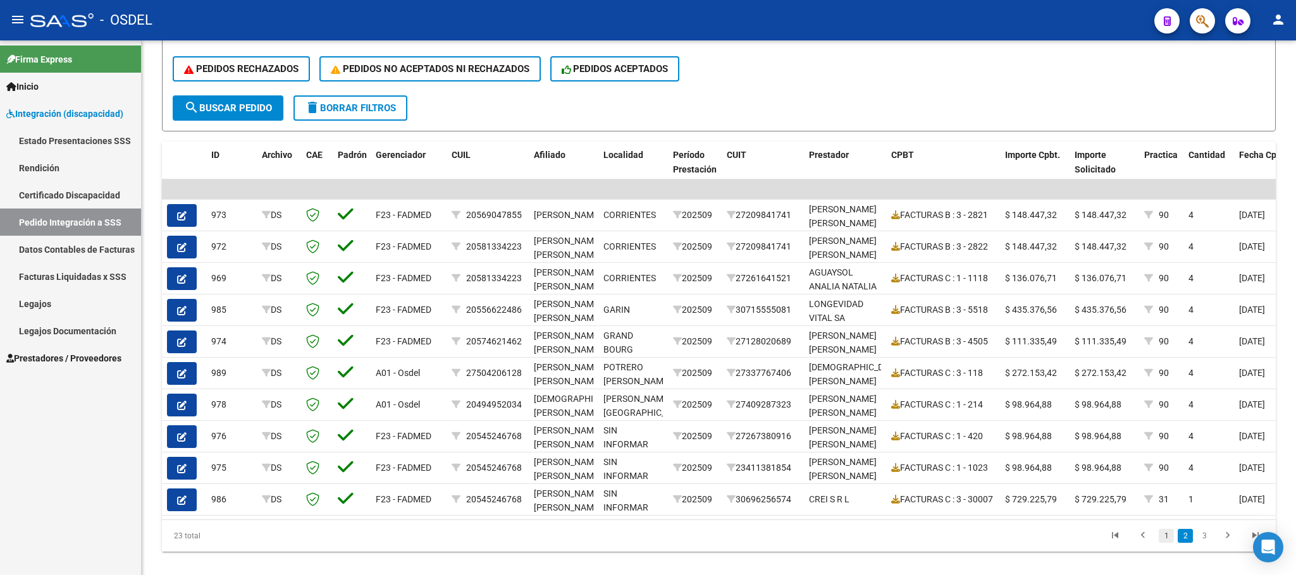
click at [1161, 543] on link "1" at bounding box center [1166, 536] width 15 height 14
